Goal: Information Seeking & Learning: Learn about a topic

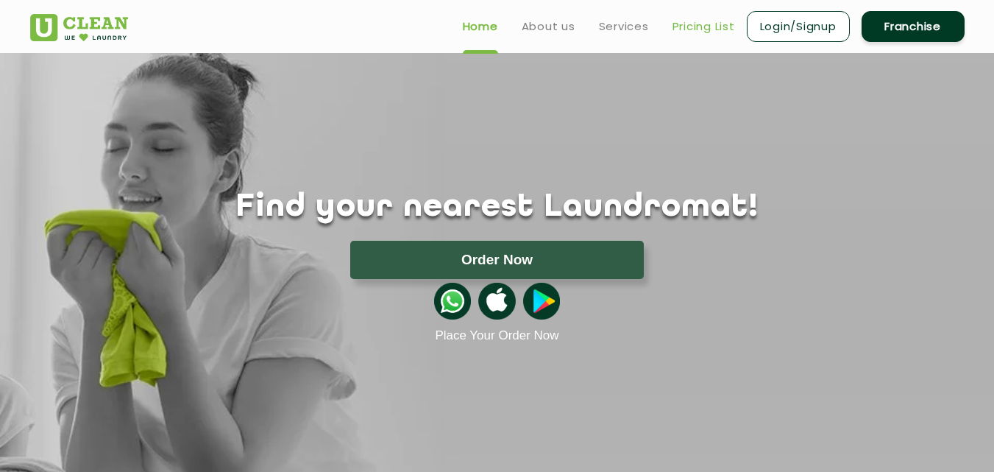
click at [686, 21] on link "Pricing List" at bounding box center [703, 27] width 63 height 18
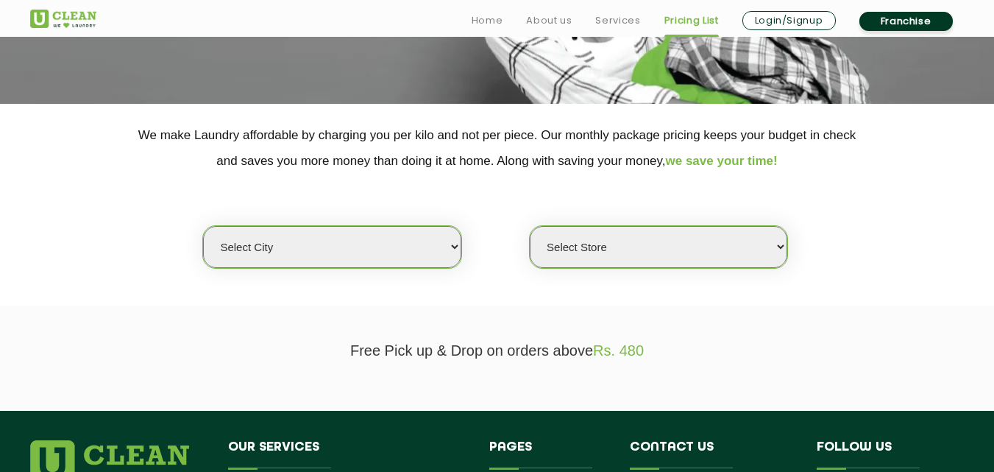
scroll to position [294, 0]
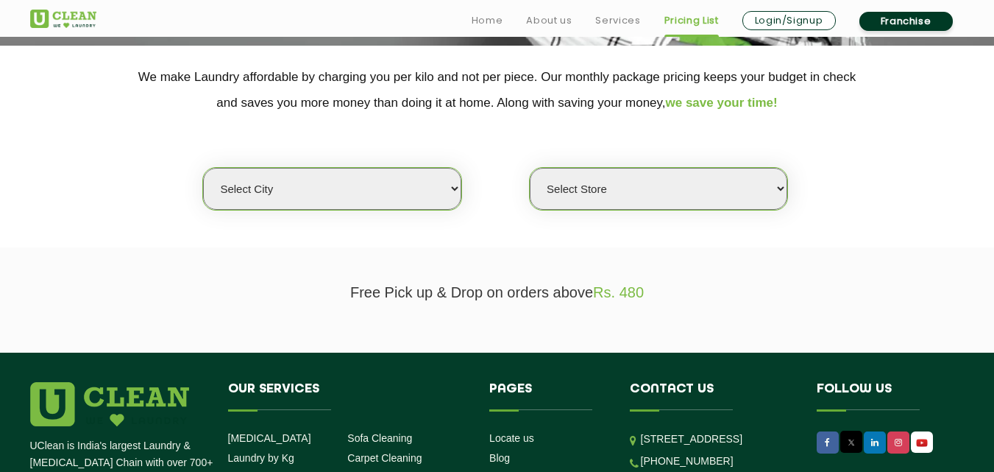
click at [324, 194] on select "Select city [GEOGRAPHIC_DATA] [GEOGRAPHIC_DATA] [GEOGRAPHIC_DATA] [GEOGRAPHIC_D…" at bounding box center [332, 189] width 258 height 42
select select "5"
click at [203, 168] on select "Select city [GEOGRAPHIC_DATA] [GEOGRAPHIC_DATA] [GEOGRAPHIC_DATA] [GEOGRAPHIC_D…" at bounding box center [332, 189] width 258 height 42
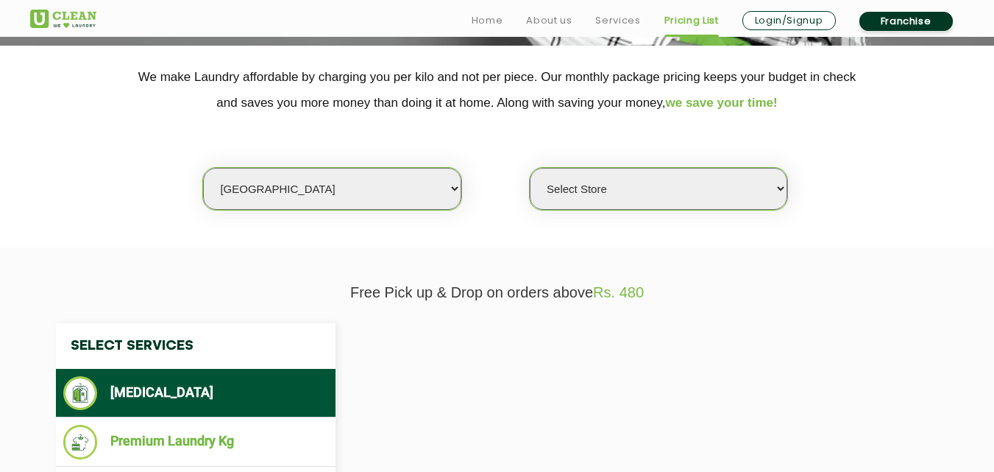
select select "0"
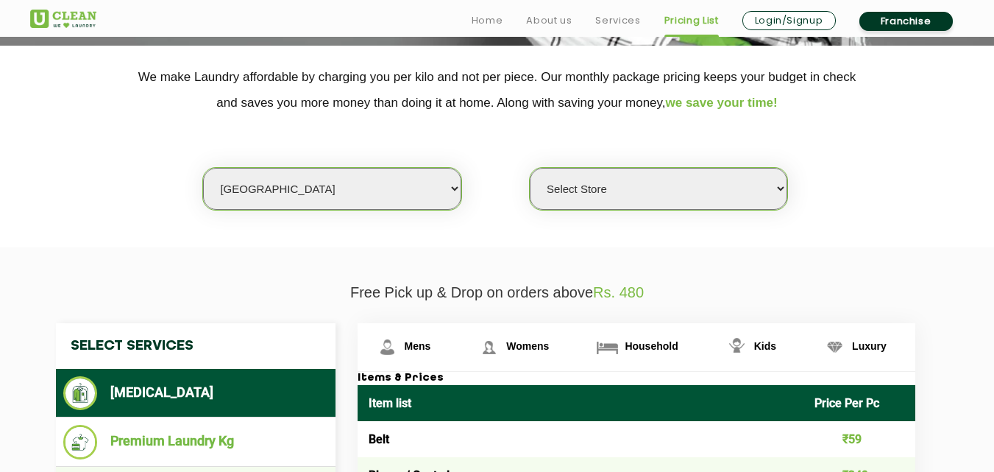
scroll to position [515, 0]
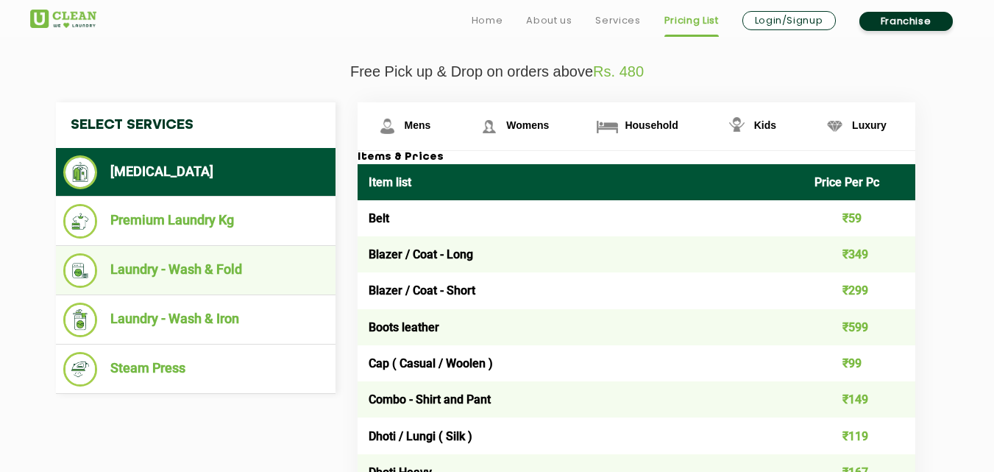
click at [199, 267] on li "Laundry - Wash & Fold" at bounding box center [195, 270] width 265 height 35
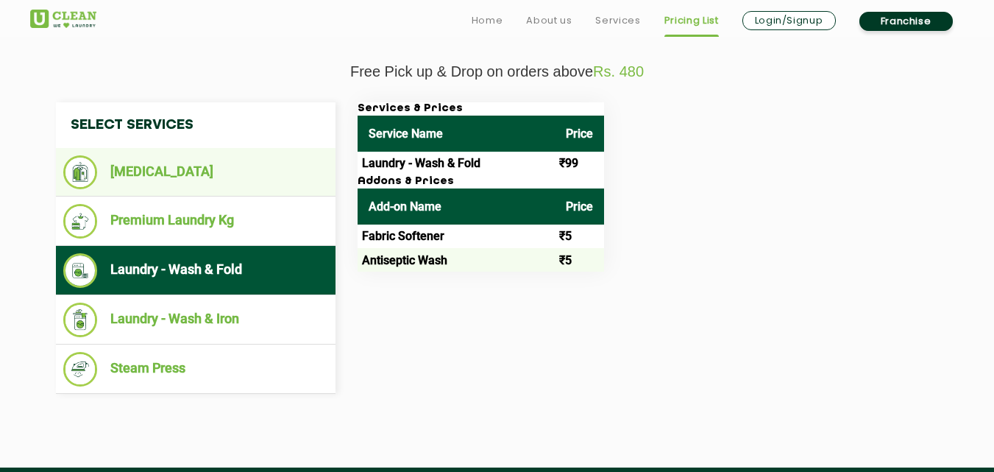
click at [216, 159] on li "[MEDICAL_DATA]" at bounding box center [195, 172] width 265 height 34
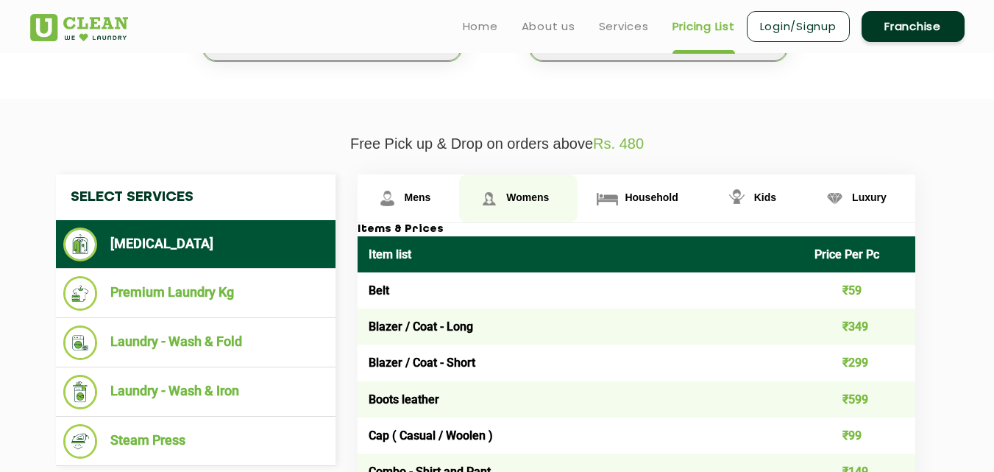
scroll to position [441, 0]
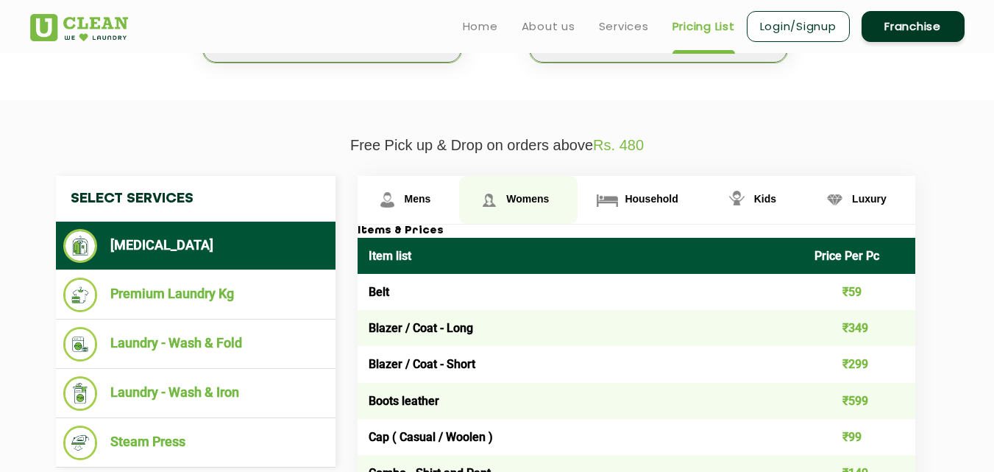
click at [512, 193] on span "Womens" at bounding box center [527, 199] width 43 height 12
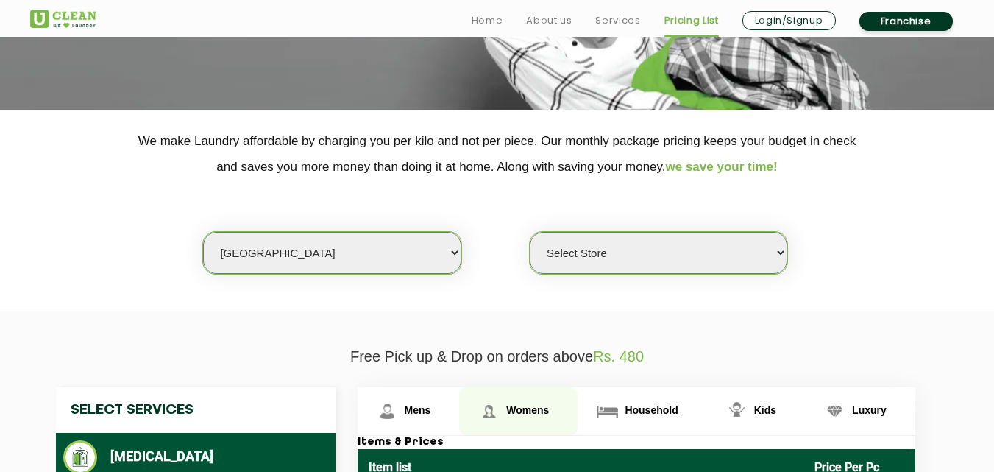
scroll to position [368, 0]
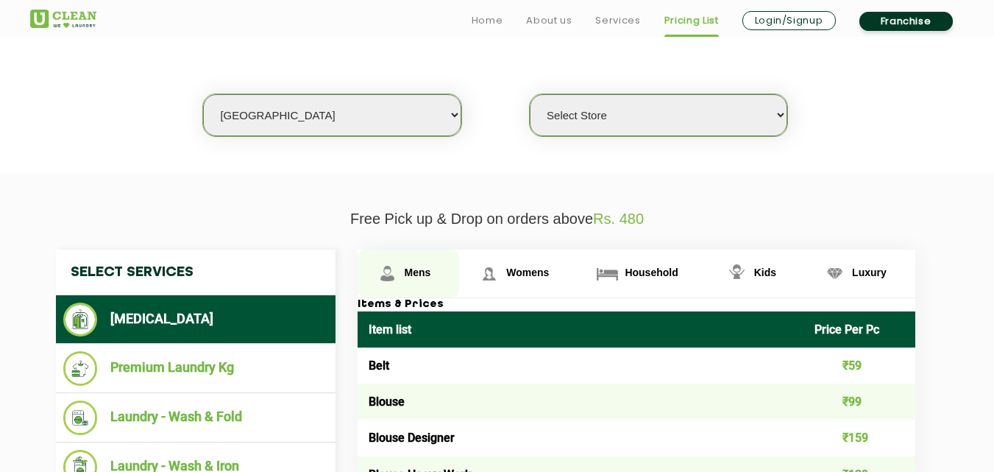
click at [408, 271] on span "Mens" at bounding box center [418, 272] width 26 height 12
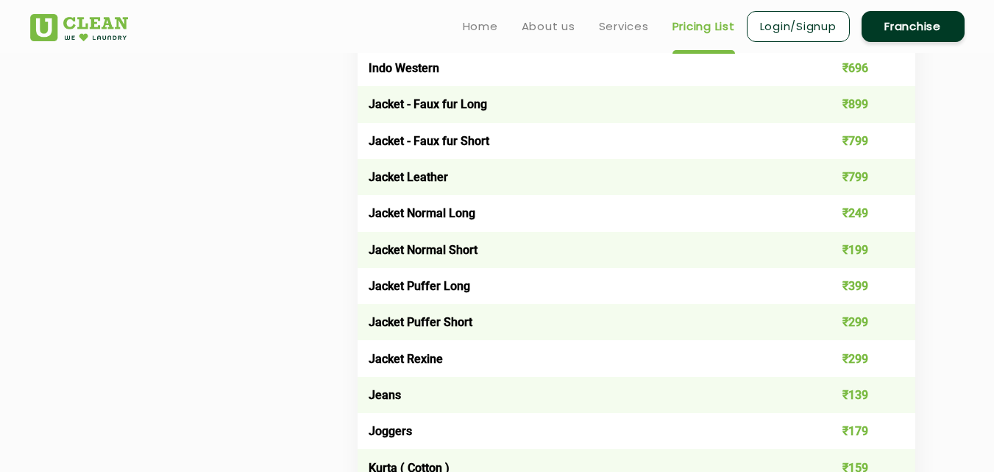
scroll to position [956, 0]
